Goal: Navigation & Orientation: Go to known website

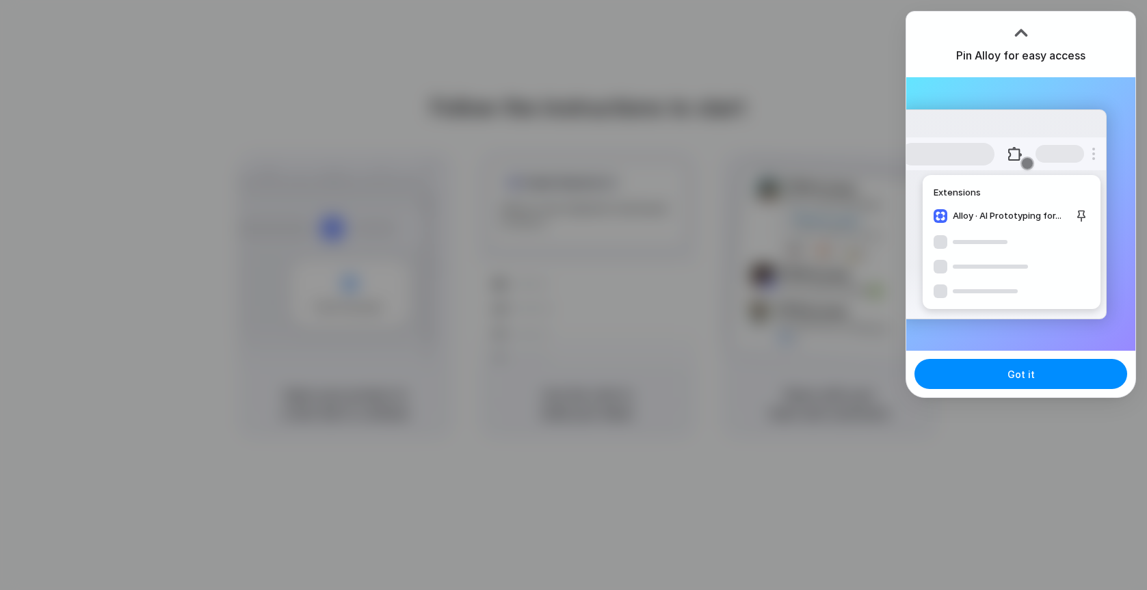
click at [690, 110] on div at bounding box center [573, 295] width 1147 height 590
